Goal: Use online tool/utility: Utilize a website feature to perform a specific function

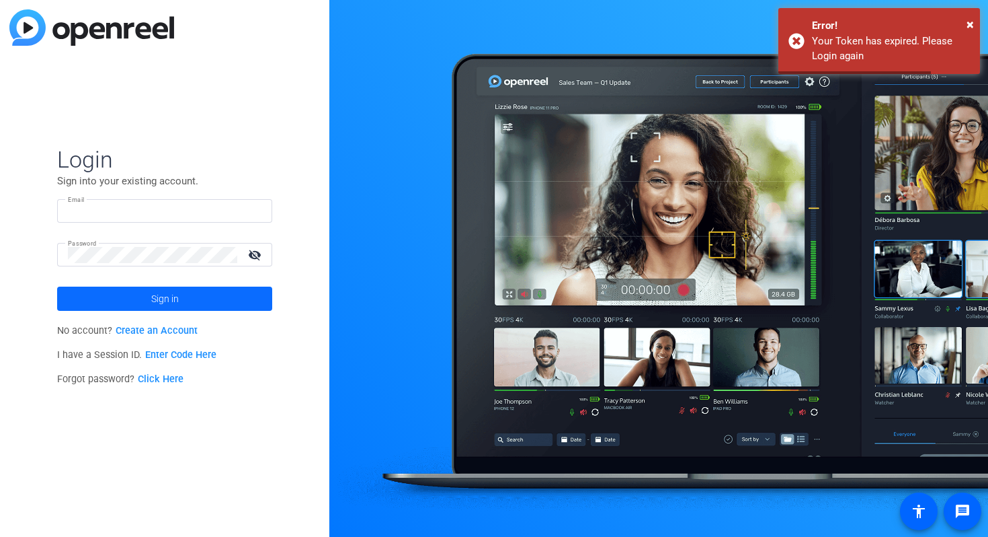
type input "[PERSON_NAME][EMAIL_ADDRESS][PERSON_NAME][DOMAIN_NAME]"
click at [145, 297] on span at bounding box center [164, 298] width 215 height 32
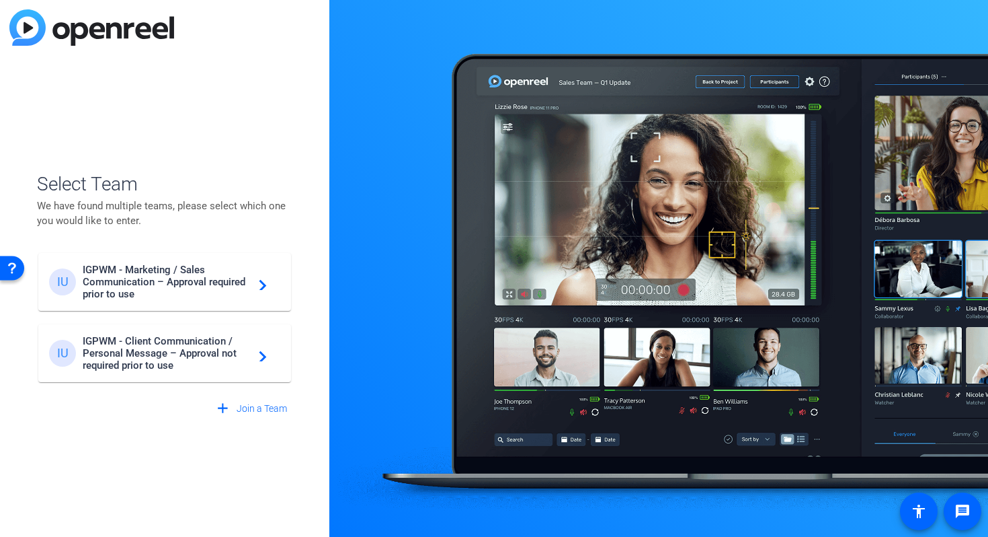
click at [153, 352] on span "IGPWM - Client Communication / Personal Message – Approval not required prior t…" at bounding box center [167, 353] width 168 height 36
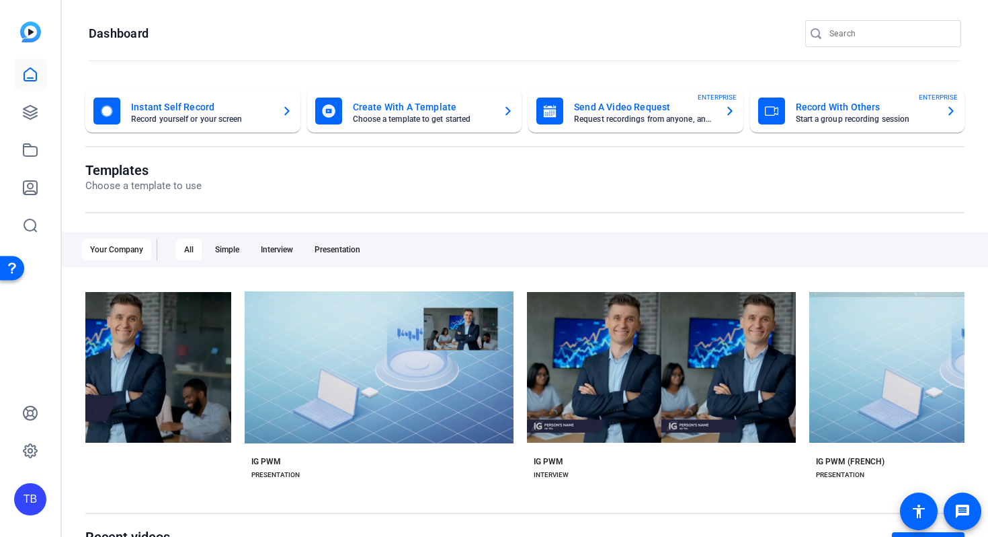
scroll to position [0, 143]
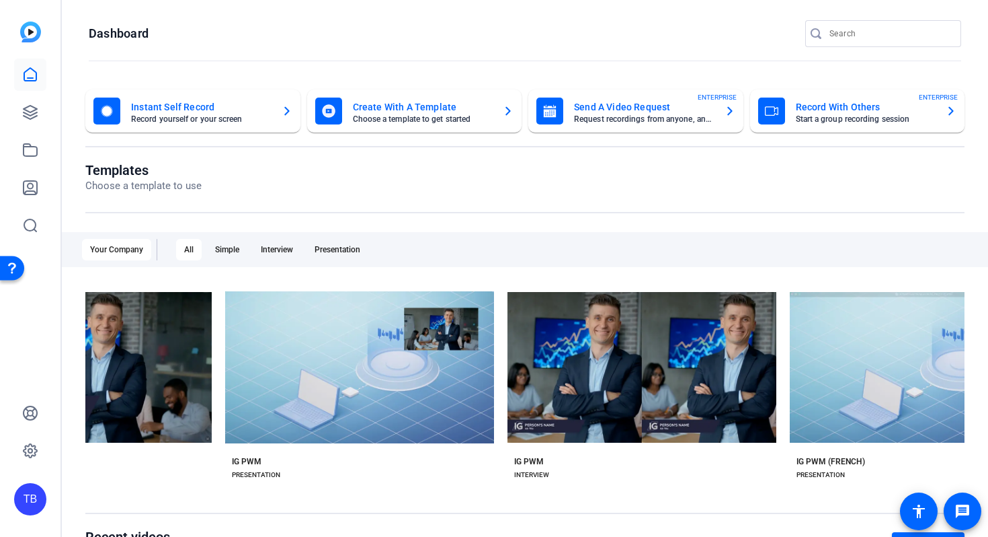
drag, startPoint x: 483, startPoint y: 493, endPoint x: 558, endPoint y: 492, distance: 74.6
click at [558, 492] on div "check_circle Start with IG PWM play_arrow Preview IG PWM IG PWM SIMPLE check_ci…" at bounding box center [525, 389] width 880 height 208
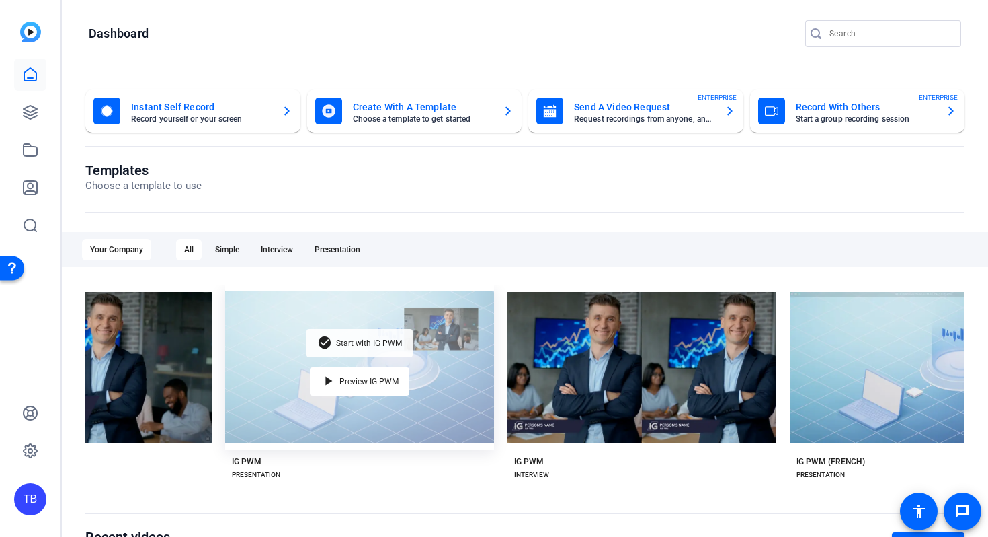
click at [379, 343] on span "Start with IG PWM" at bounding box center [369, 343] width 66 height 8
